Goal: Transaction & Acquisition: Subscribe to service/newsletter

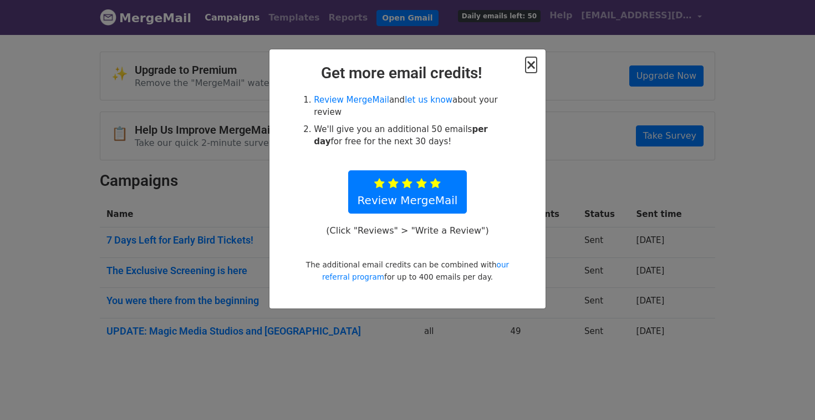
click at [531, 58] on span "×" at bounding box center [531, 65] width 11 height 16
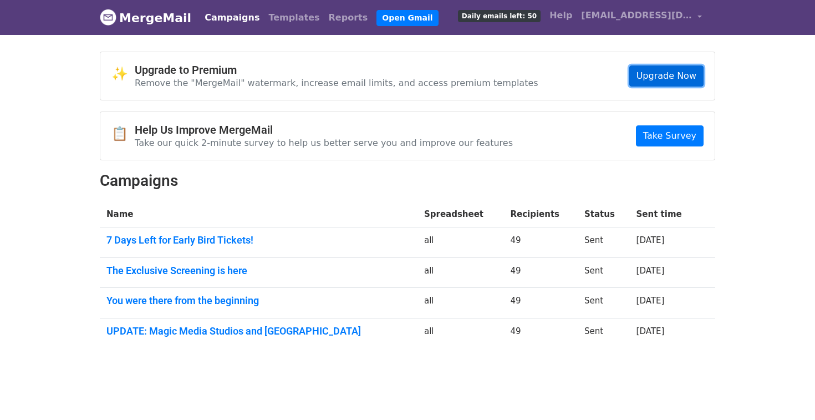
click at [665, 72] on link "Upgrade Now" at bounding box center [667, 75] width 74 height 21
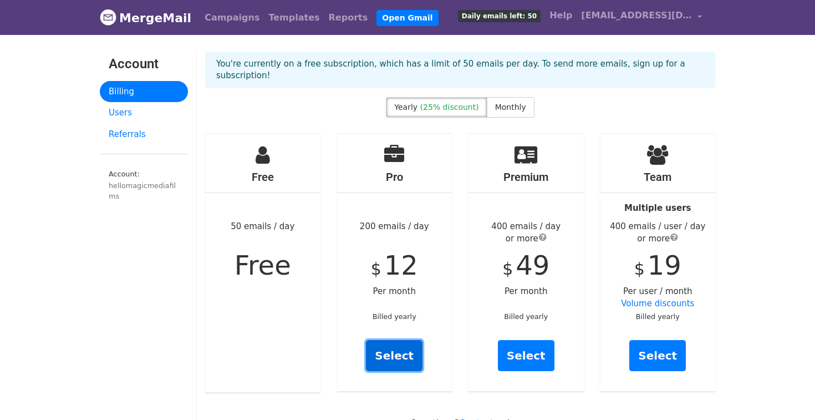
click at [400, 340] on link "Select" at bounding box center [394, 355] width 57 height 31
